Goal: Transaction & Acquisition: Purchase product/service

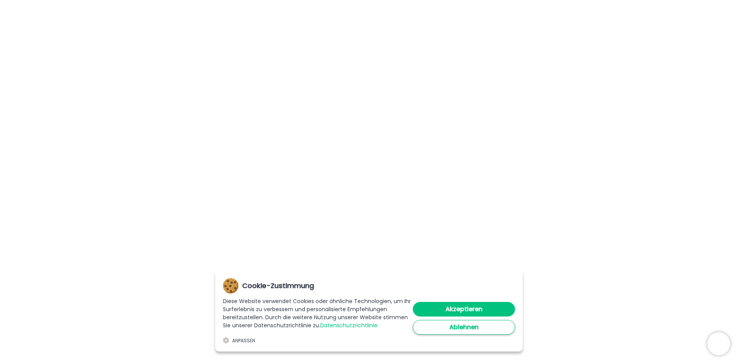
click at [461, 332] on button "Ablehnen" at bounding box center [464, 327] width 102 height 15
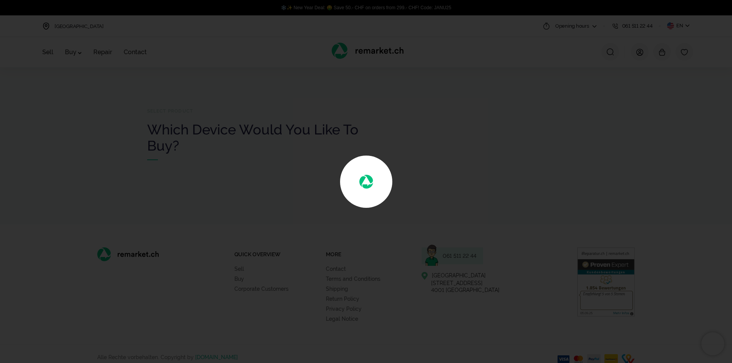
click at [523, 183] on div at bounding box center [366, 181] width 732 height 363
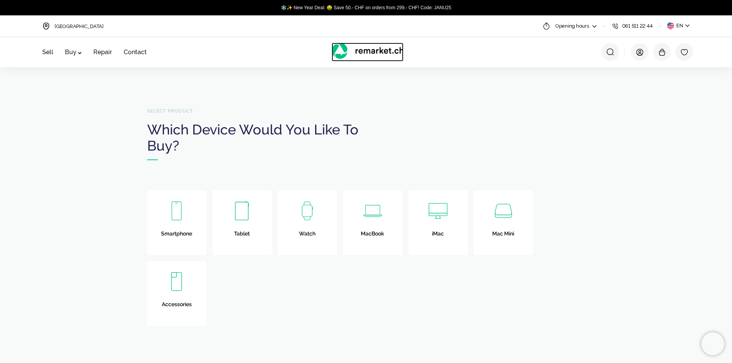
click at [364, 45] on span at bounding box center [368, 52] width 72 height 19
